Goal: Task Accomplishment & Management: Manage account settings

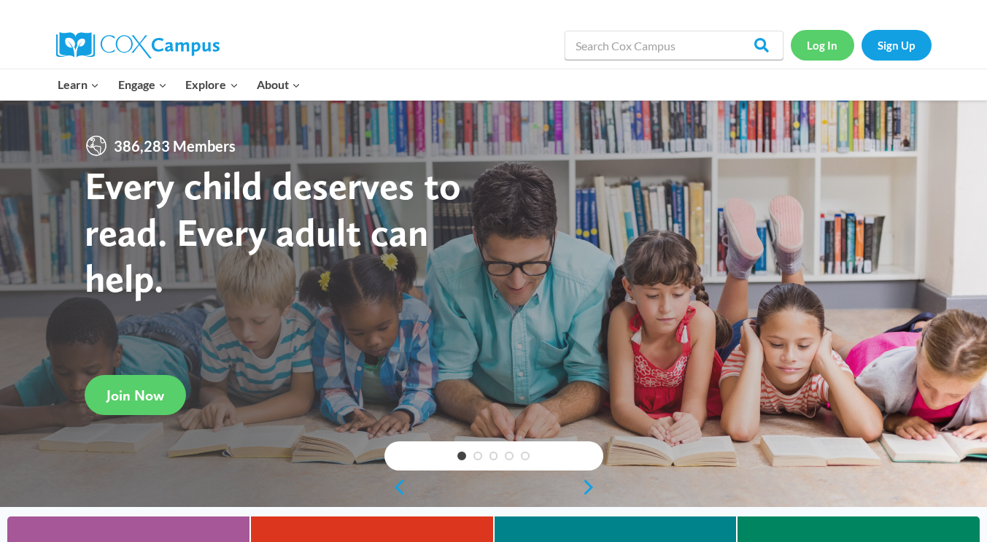
click at [808, 41] on link "Log In" at bounding box center [822, 45] width 63 height 30
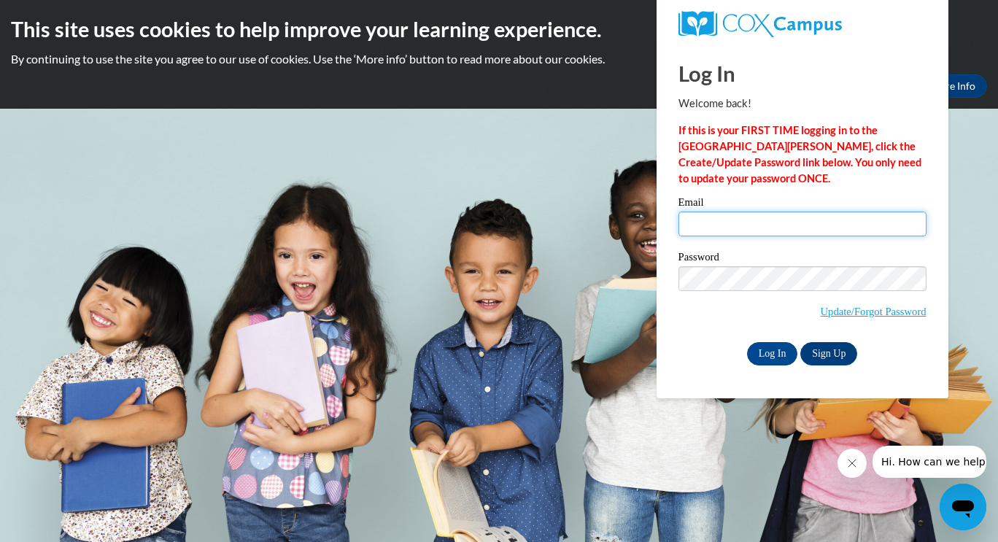
click at [770, 217] on input "Email" at bounding box center [802, 224] width 248 height 25
type input "beccajane1113@yahoo.com"
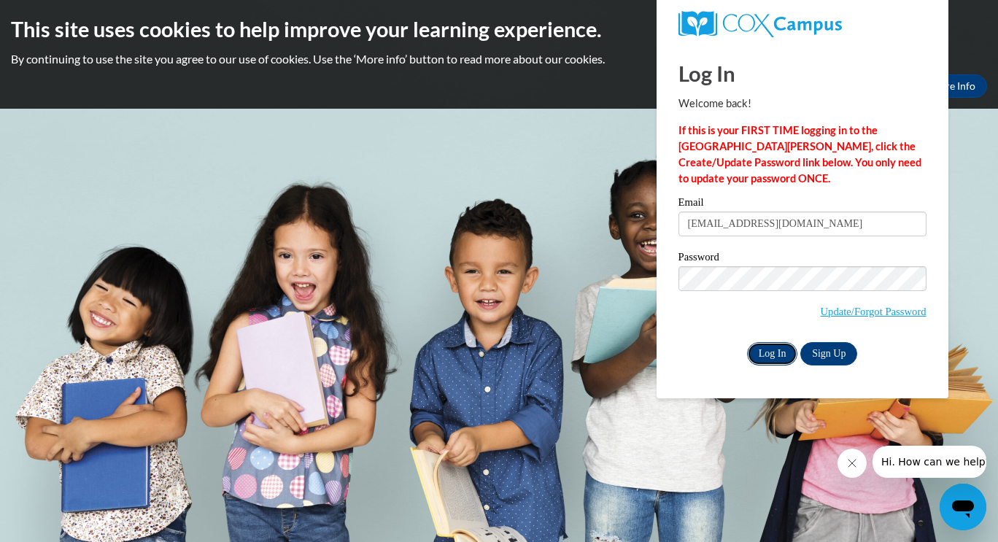
click at [766, 344] on input "Log In" at bounding box center [772, 353] width 51 height 23
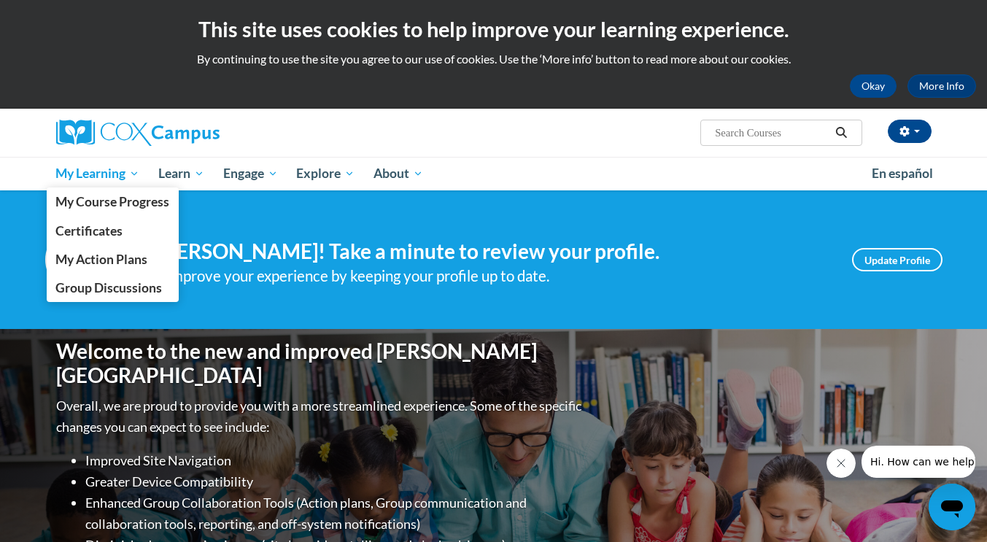
click at [131, 170] on span "My Learning" at bounding box center [97, 174] width 84 height 18
click at [127, 199] on span "My Course Progress" at bounding box center [112, 201] width 114 height 15
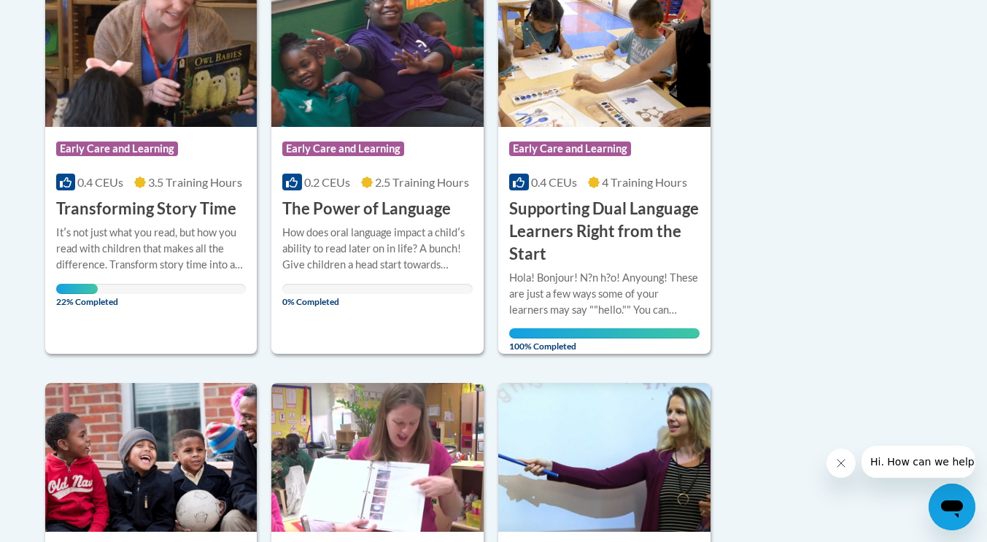
scroll to position [365, 0]
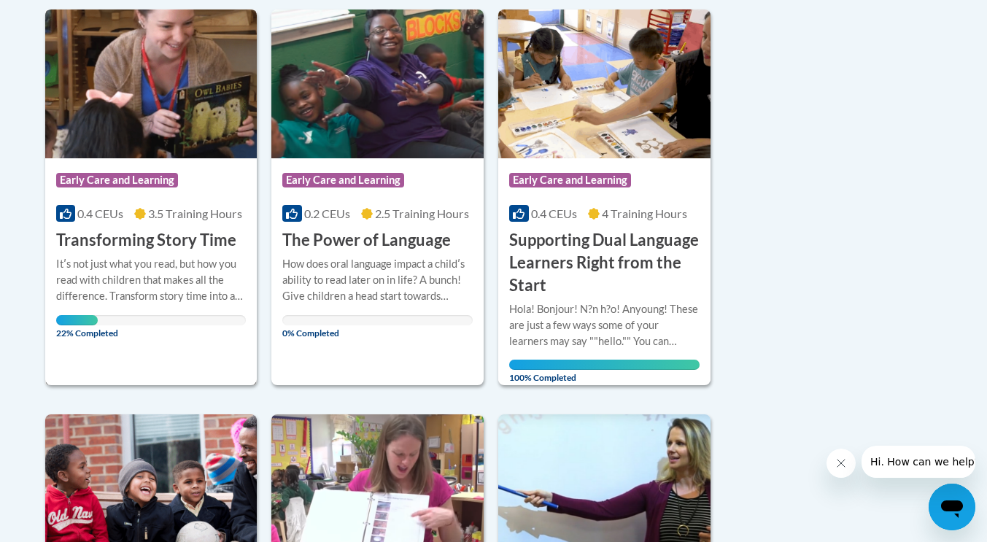
click at [148, 215] on div "0.4 CEUs 3.5 Training Hours" at bounding box center [151, 214] width 190 height 16
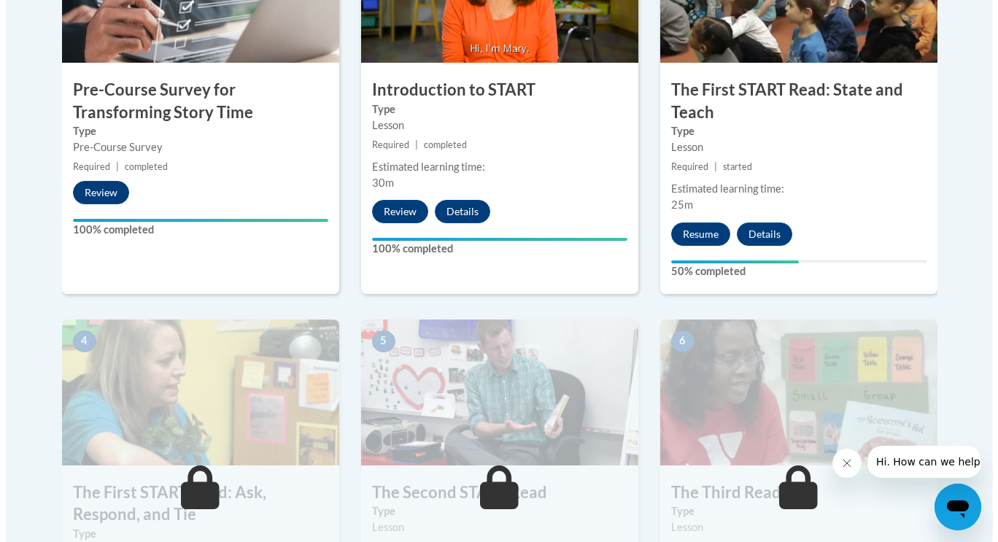
scroll to position [511, 0]
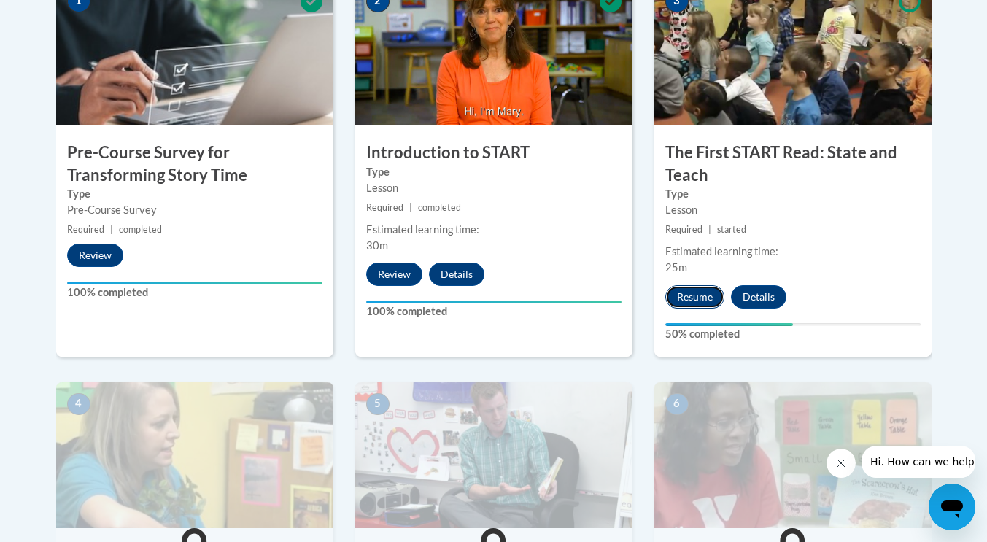
click at [707, 295] on button "Resume" at bounding box center [694, 296] width 59 height 23
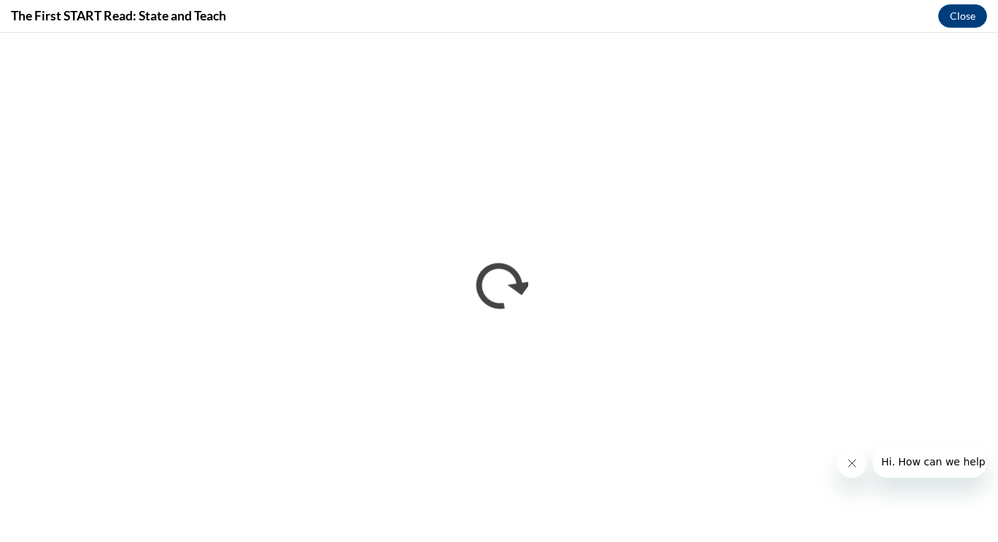
scroll to position [0, 0]
